Goal: Task Accomplishment & Management: Complete application form

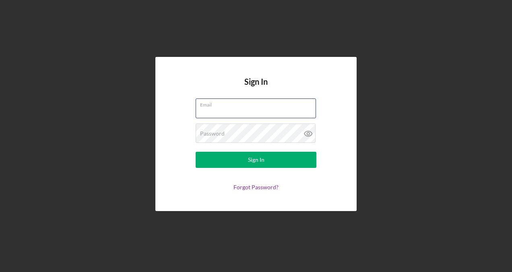
type input "[EMAIL_ADDRESS][DOMAIN_NAME]"
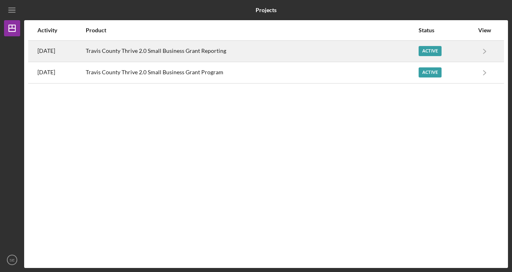
click at [55, 51] on time "[DATE]" at bounding box center [46, 51] width 18 height 6
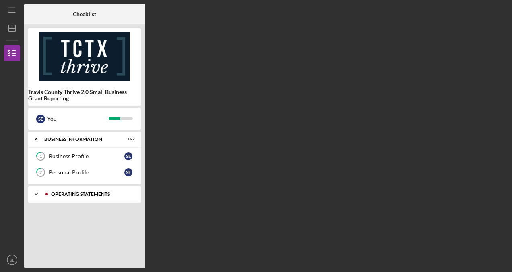
click at [69, 194] on div "Operating Statements" at bounding box center [91, 193] width 80 height 5
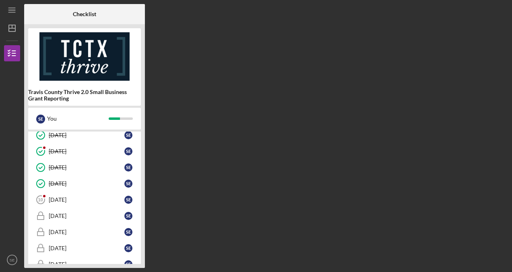
scroll to position [152, 0]
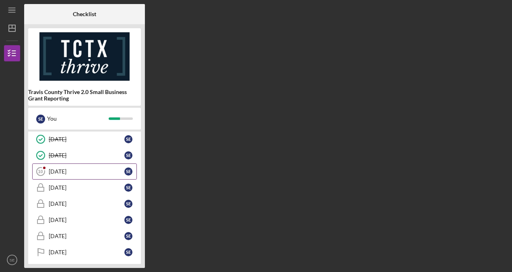
click at [69, 170] on div "[DATE]" at bounding box center [87, 171] width 76 height 6
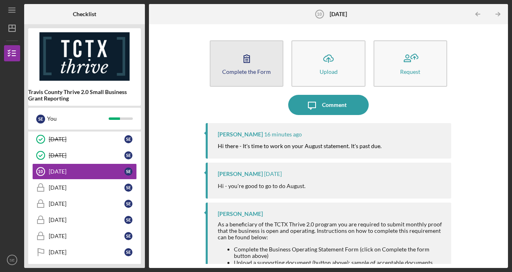
click at [257, 71] on div "Complete the Form" at bounding box center [246, 71] width 49 height 6
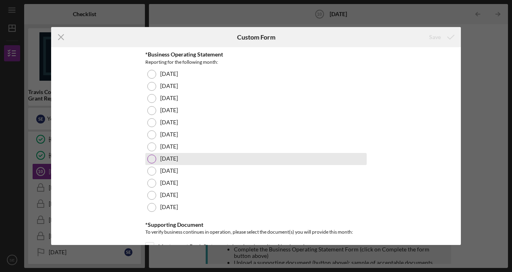
click at [161, 158] on label "[DATE]" at bounding box center [169, 158] width 18 height 6
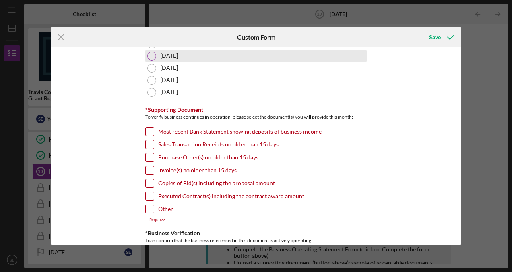
scroll to position [121, 0]
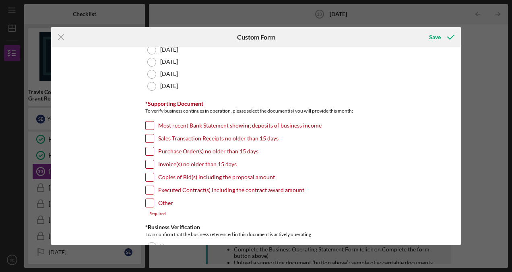
click at [163, 126] on label "Most recent Bank Statement showing deposits of business income" at bounding box center [240, 125] width 164 height 8
click at [154, 126] on input "Most recent Bank Statement showing deposits of business income" at bounding box center [150, 125] width 8 height 8
checkbox input "true"
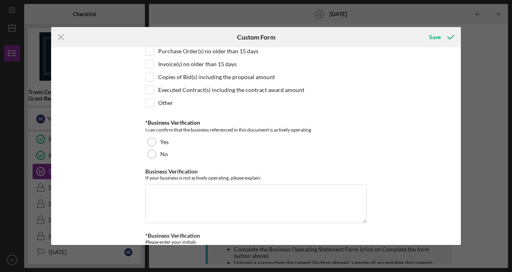
scroll to position [242, 0]
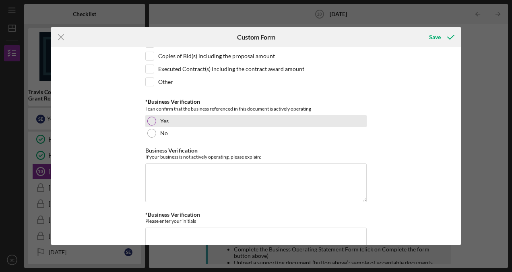
click at [150, 118] on div at bounding box center [151, 120] width 9 height 9
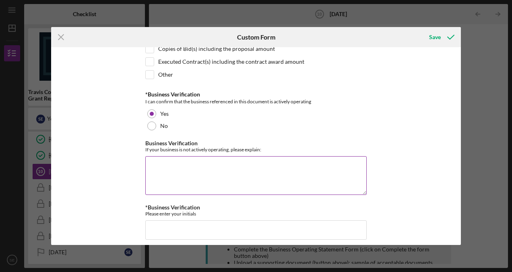
scroll to position [253, 0]
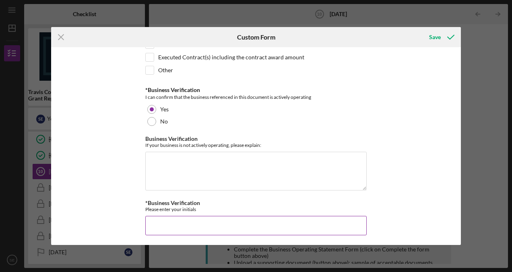
click at [189, 219] on input "*Business Verification" at bounding box center [256, 225] width 222 height 19
type input "SME"
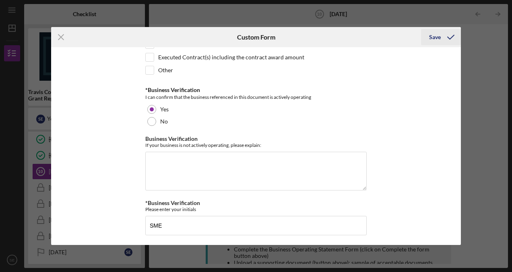
click at [441, 39] on button "Save" at bounding box center [441, 37] width 40 height 16
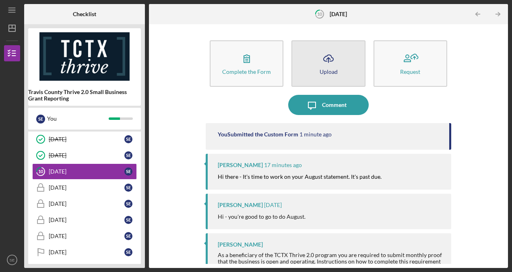
click at [337, 62] on button "Icon/Upload Upload" at bounding box center [329, 63] width 74 height 46
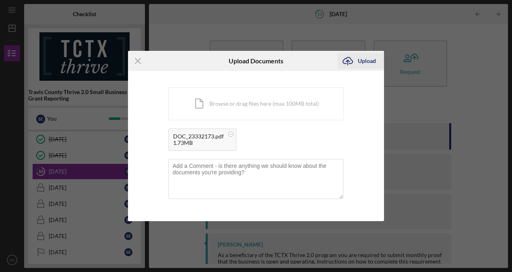
click at [367, 60] on div "Upload" at bounding box center [367, 61] width 18 height 16
